Goal: Task Accomplishment & Management: Use online tool/utility

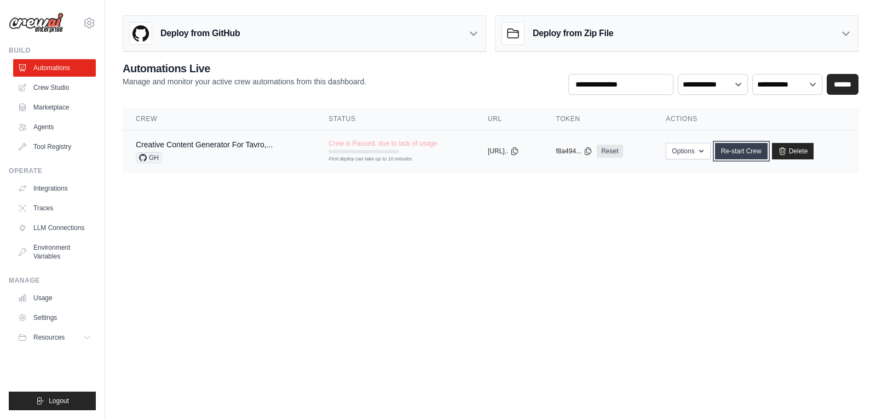
click at [749, 156] on link "Re-start Crew" at bounding box center [741, 151] width 53 height 16
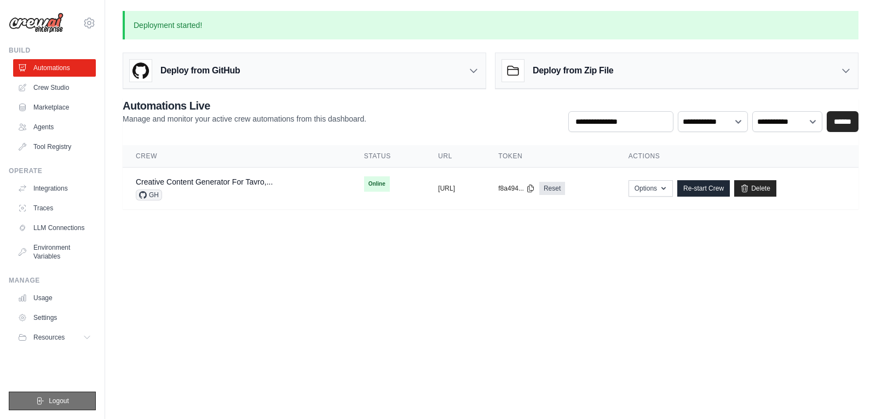
click at [54, 401] on span "Logout" at bounding box center [59, 400] width 20 height 9
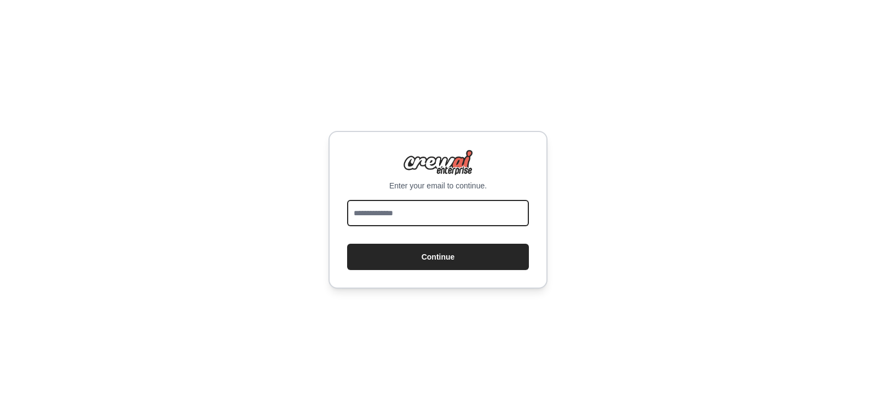
drag, startPoint x: 0, startPoint y: 0, endPoint x: 472, endPoint y: 208, distance: 516.1
click at [472, 208] on input "email" at bounding box center [438, 213] width 182 height 26
type input "**********"
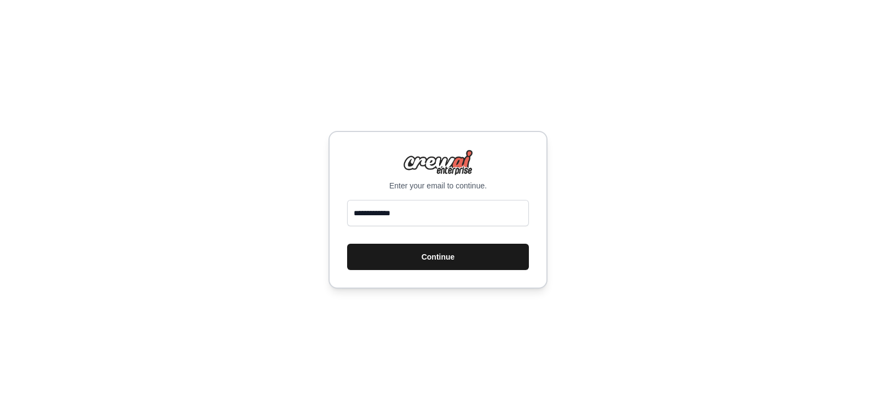
click at [413, 253] on button "Continue" at bounding box center [438, 257] width 182 height 26
